Goal: Transaction & Acquisition: Purchase product/service

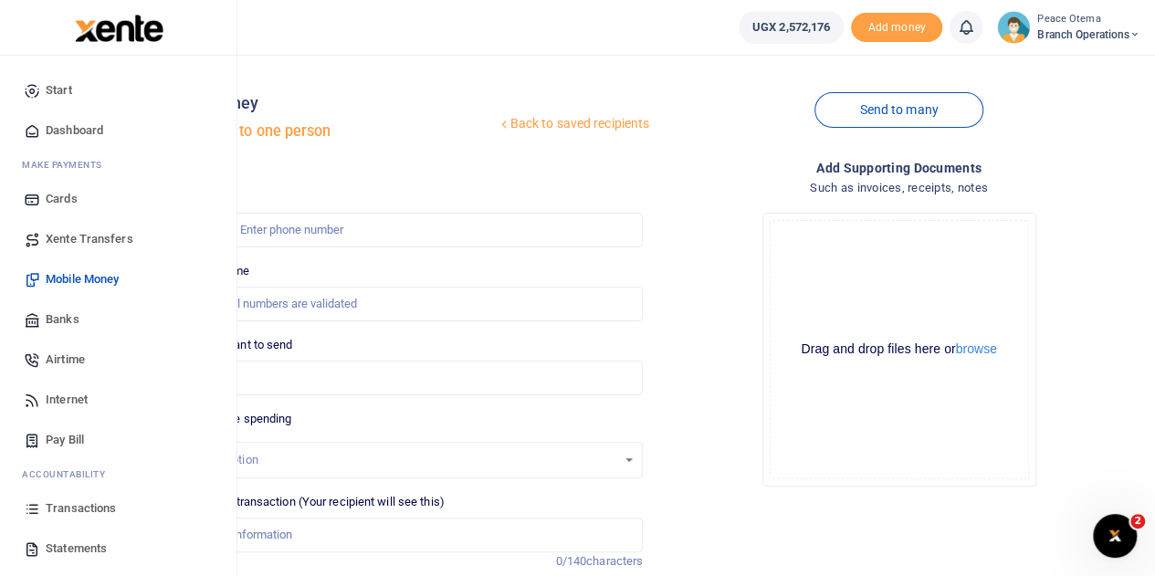
click at [80, 233] on span "Xente Transfers" at bounding box center [90, 239] width 88 height 18
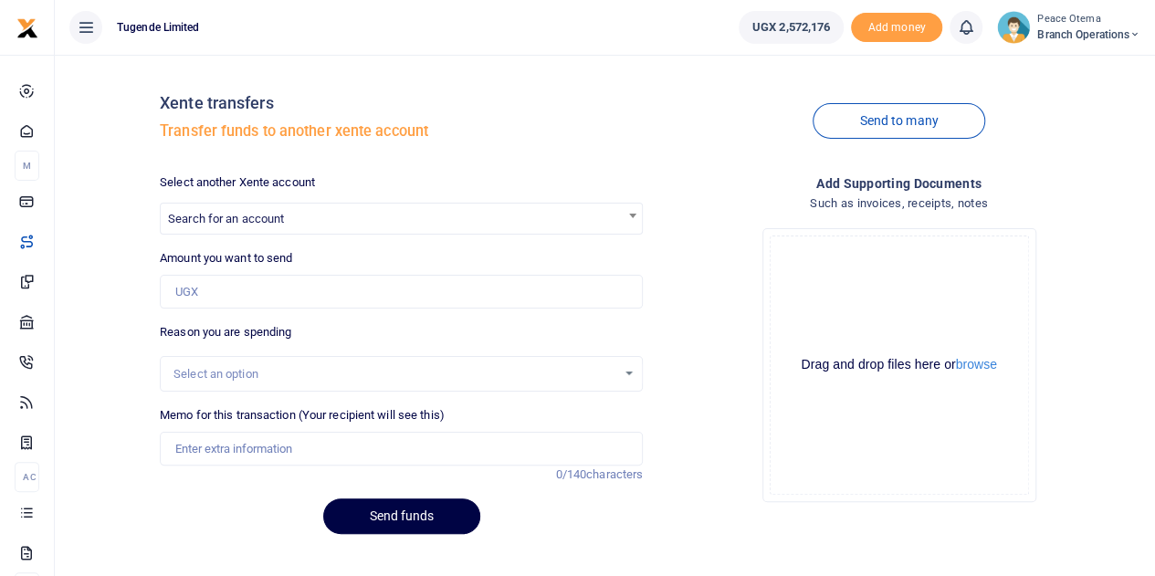
click at [244, 216] on span "Search for an account" at bounding box center [226, 219] width 116 height 14
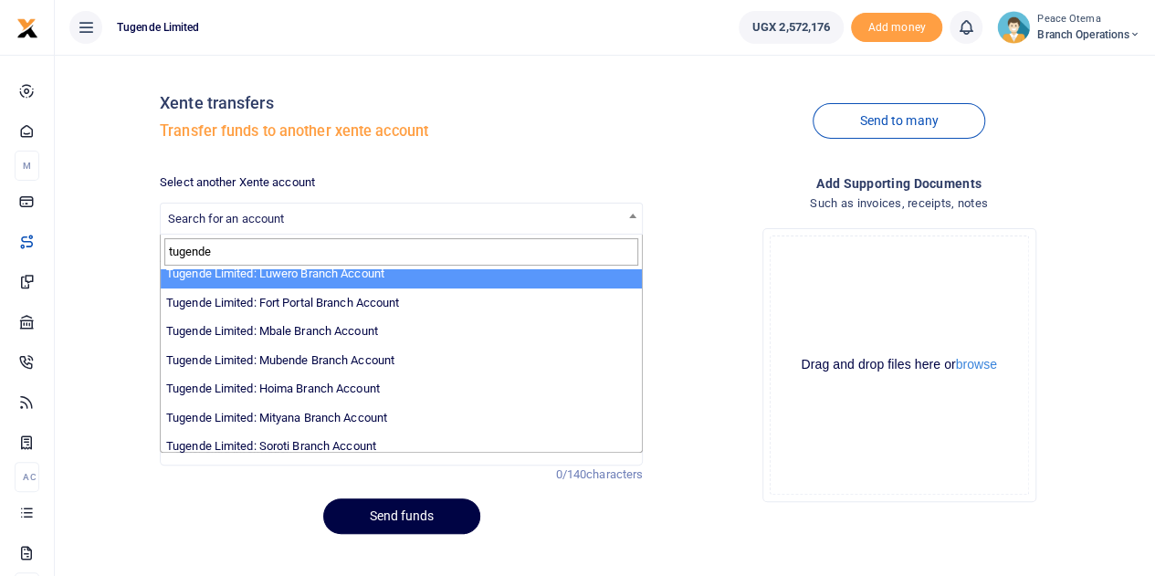
scroll to position [277, 0]
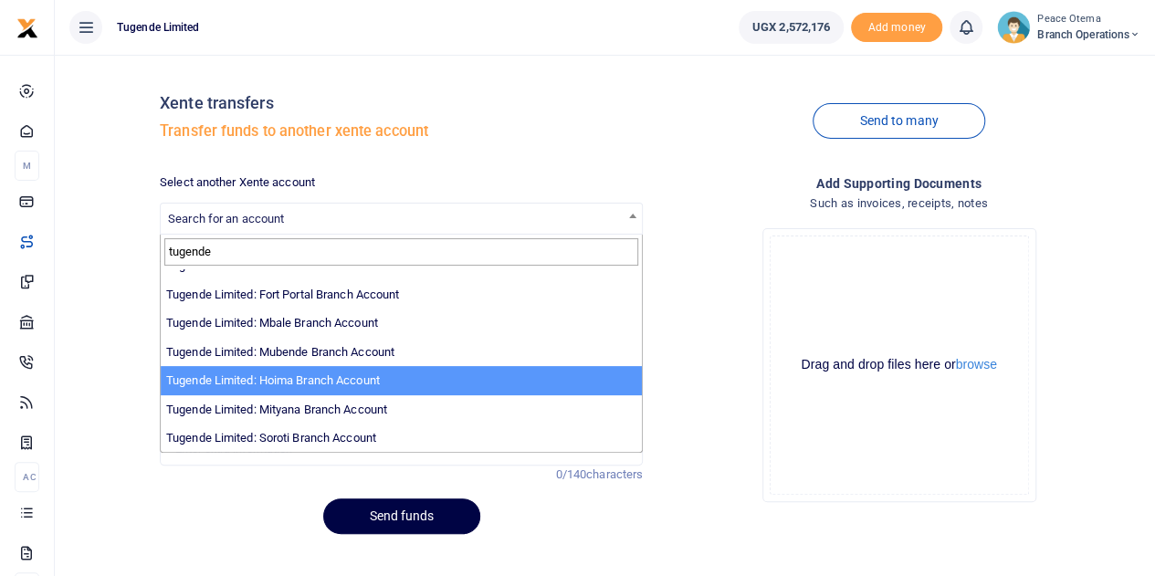
type input "tugende"
select select "3349"
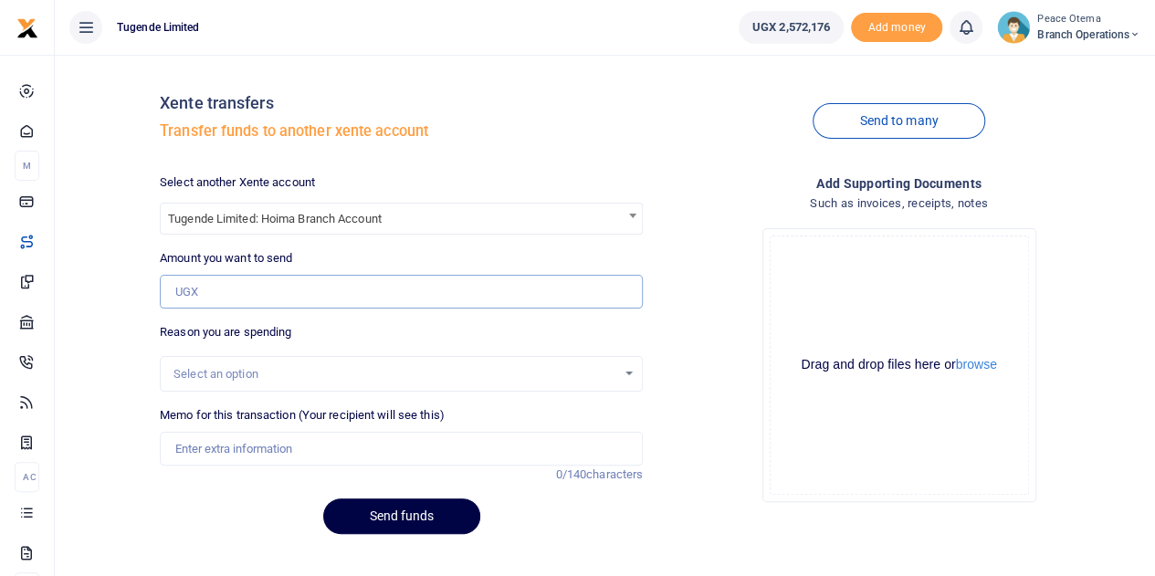
click at [215, 284] on input "Amount you want to send" at bounding box center [401, 292] width 483 height 35
click at [188, 291] on input "Amount you want to send" at bounding box center [401, 292] width 483 height 35
paste input "160,000.00"
type input "160,000"
click at [177, 449] on input "Memo for this transaction (Your recipient will see this)" at bounding box center [401, 449] width 483 height 35
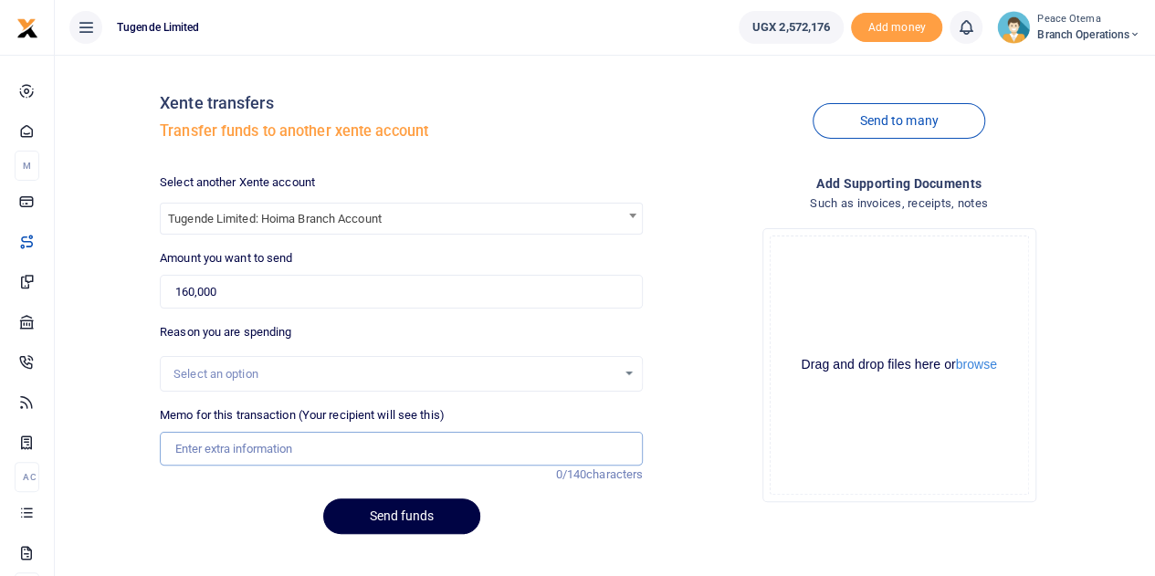
paste input "TLUG-016640"
click at [270, 449] on input "TLUG016640" at bounding box center [401, 449] width 483 height 35
click at [263, 445] on input "TLUG016640" at bounding box center [401, 449] width 483 height 35
paste input "Monthly Expense for Hoima Utilities Yaka [DATE]"
type input "TLUG016640 Monthly Expense for Hoima Utilities Yaka [DATE]"
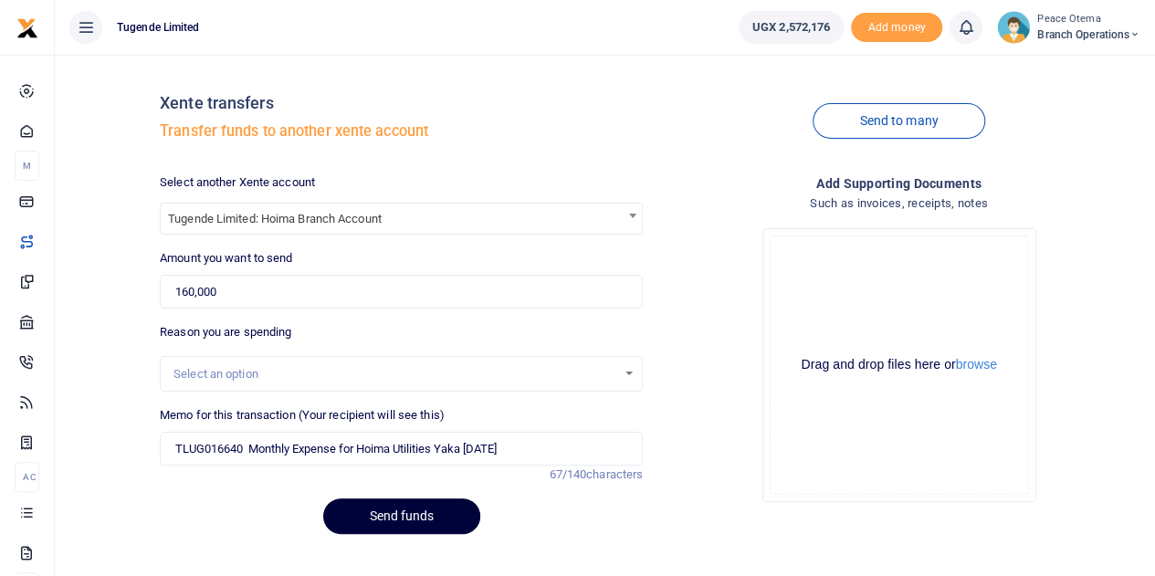
click at [382, 512] on button "Send funds" at bounding box center [401, 517] width 157 height 36
